Goal: Book appointment/travel/reservation

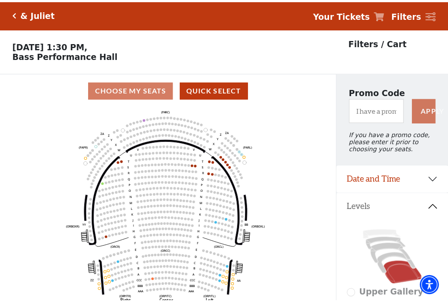
scroll to position [41, 0]
